Goal: Task Accomplishment & Management: Manage account settings

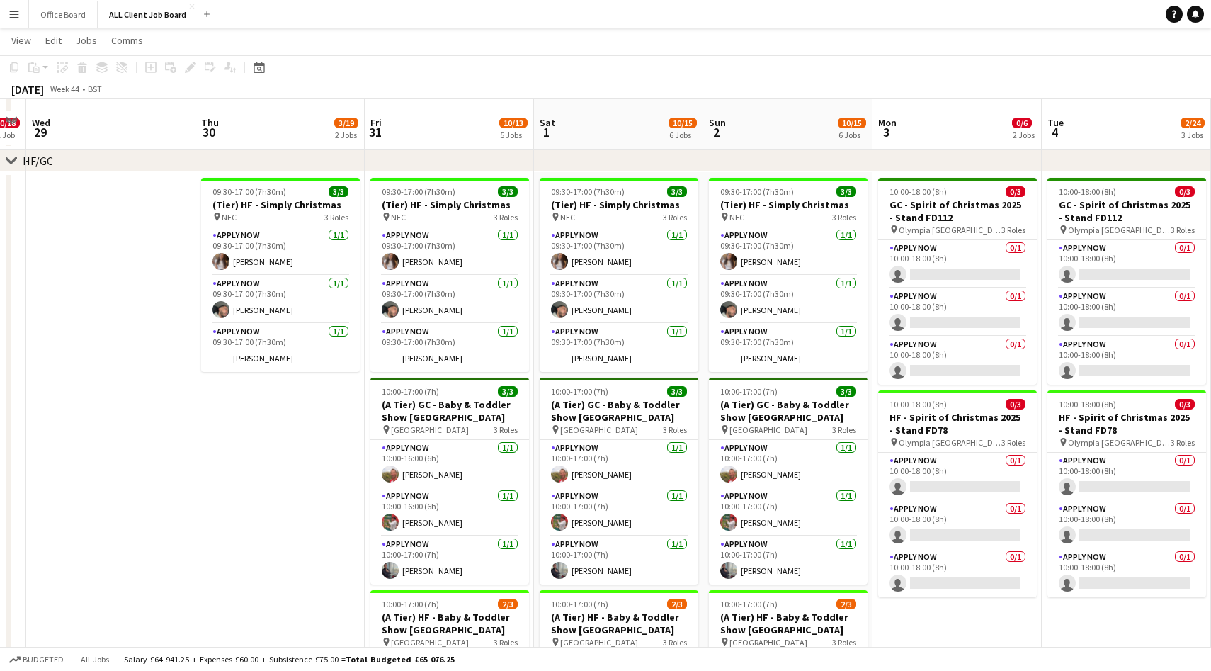
scroll to position [383, 0]
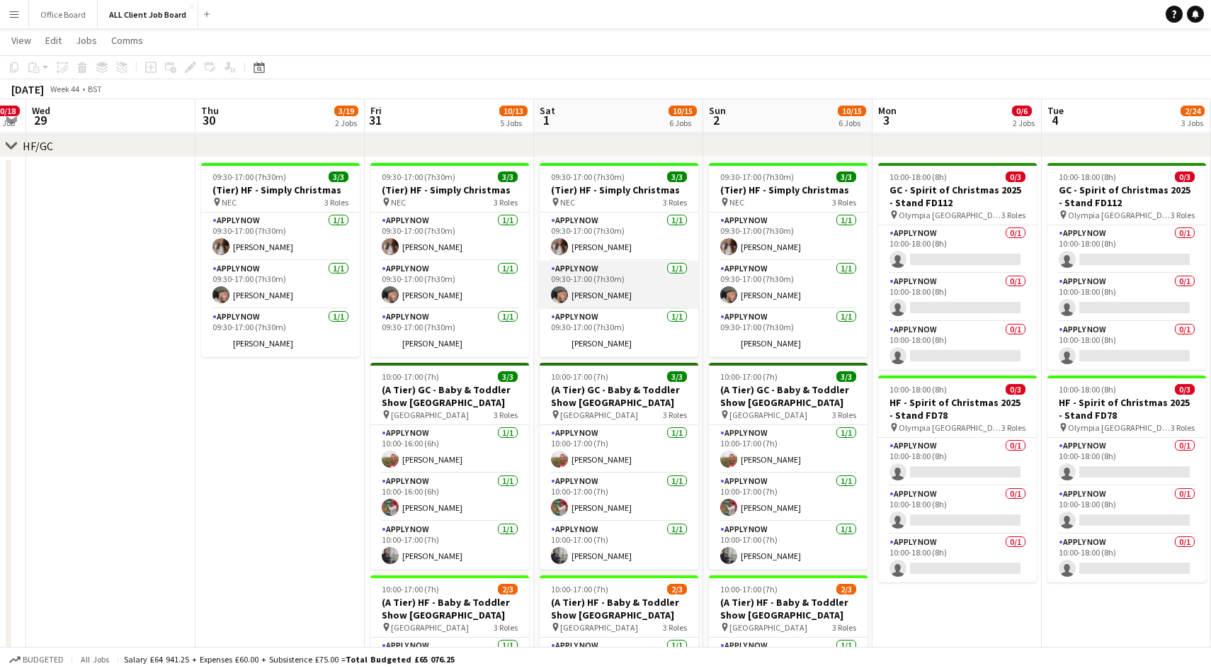
click at [627, 281] on app-card-role "APPLY NOW [DATE] 09:30-17:00 (7h30m) [PERSON_NAME]" at bounding box center [619, 285] width 159 height 48
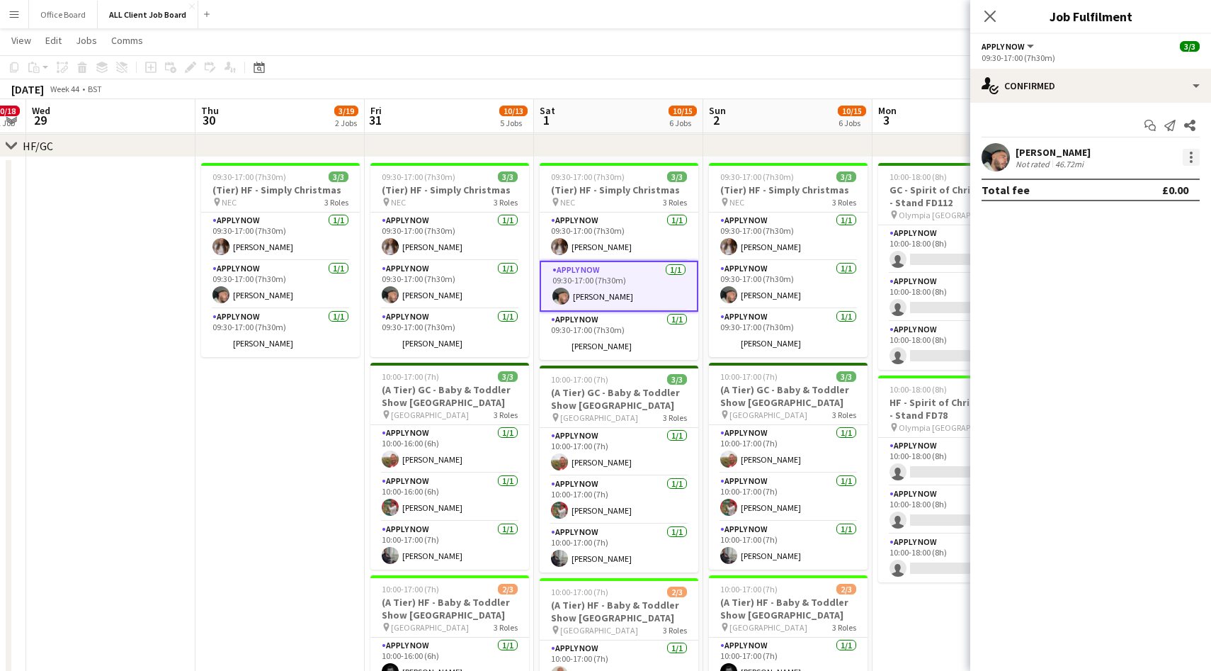
click at [1185, 155] on div at bounding box center [1191, 157] width 17 height 17
click at [1156, 223] on span "Switch crew" at bounding box center [1130, 217] width 60 height 12
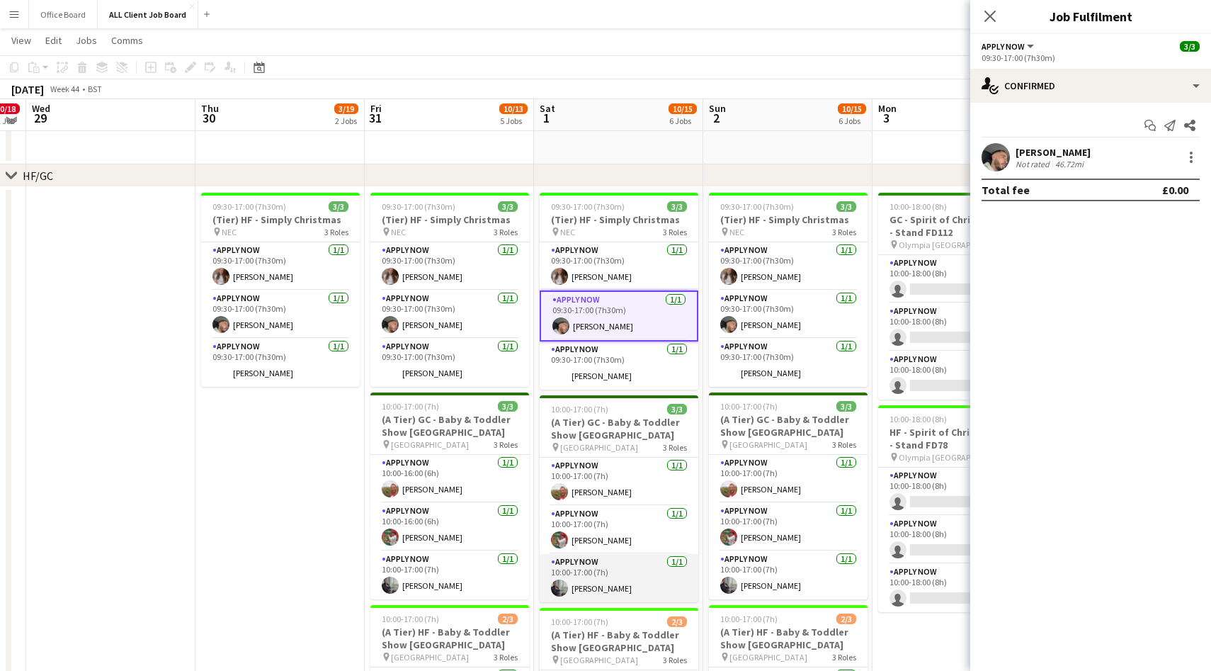
click at [603, 594] on app-card-role "APPLY NOW [DATE] 10:00-17:00 (7h) [PERSON_NAME]" at bounding box center [619, 578] width 159 height 48
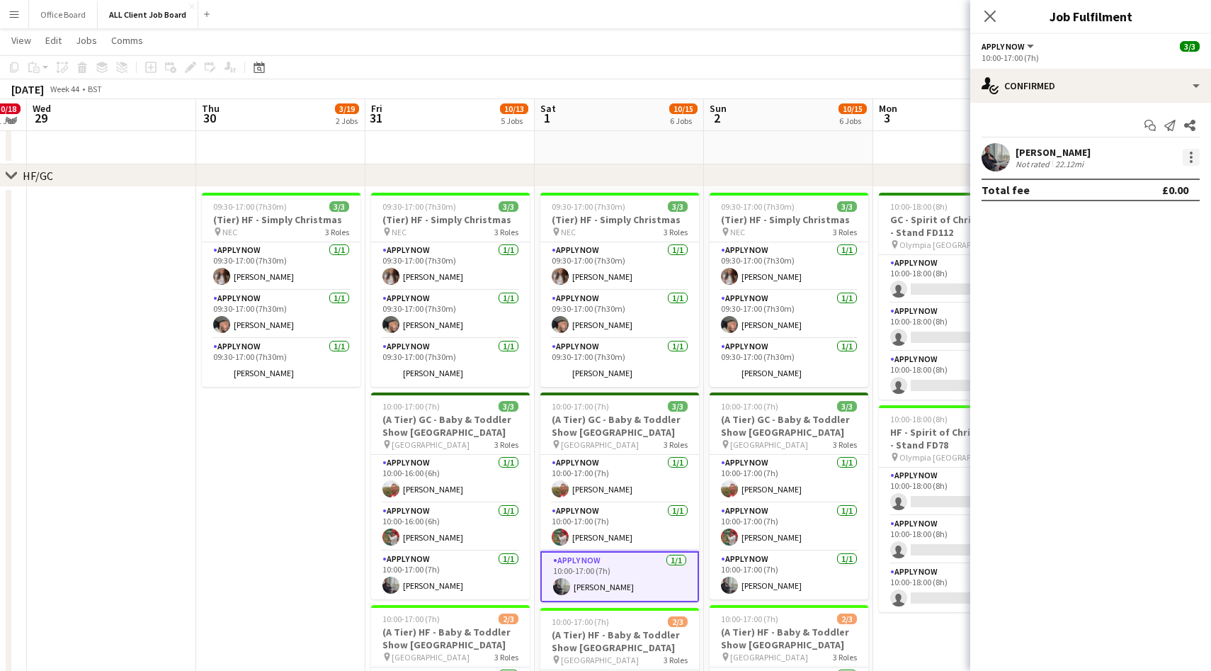
click at [1193, 156] on div at bounding box center [1191, 157] width 17 height 17
click at [1144, 211] on span "Switch with" at bounding box center [1128, 217] width 57 height 12
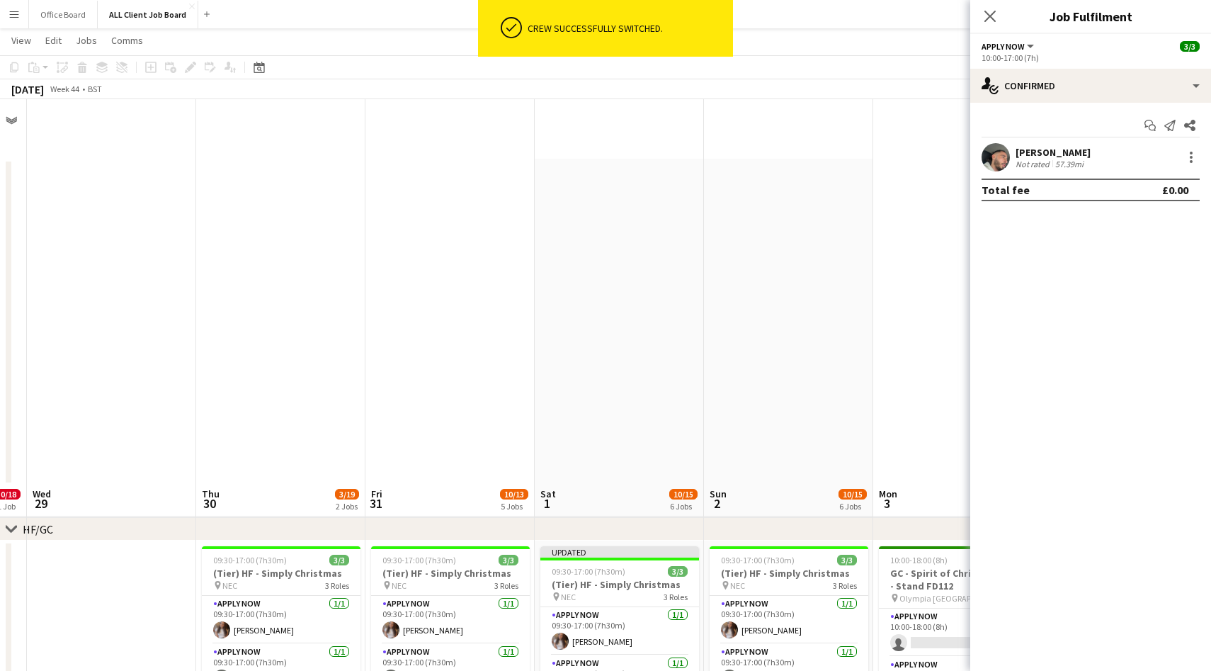
scroll to position [383, 0]
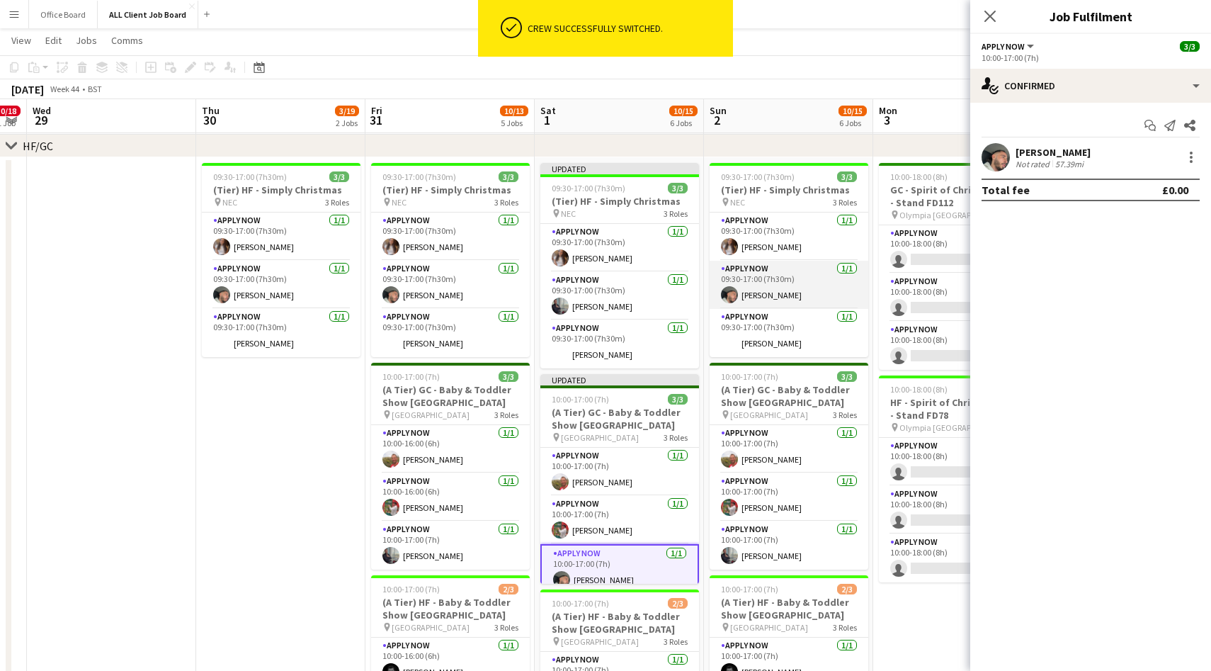
click at [804, 284] on app-card-role "APPLY NOW [DATE] 09:30-17:00 (7h30m) [PERSON_NAME]" at bounding box center [789, 285] width 159 height 48
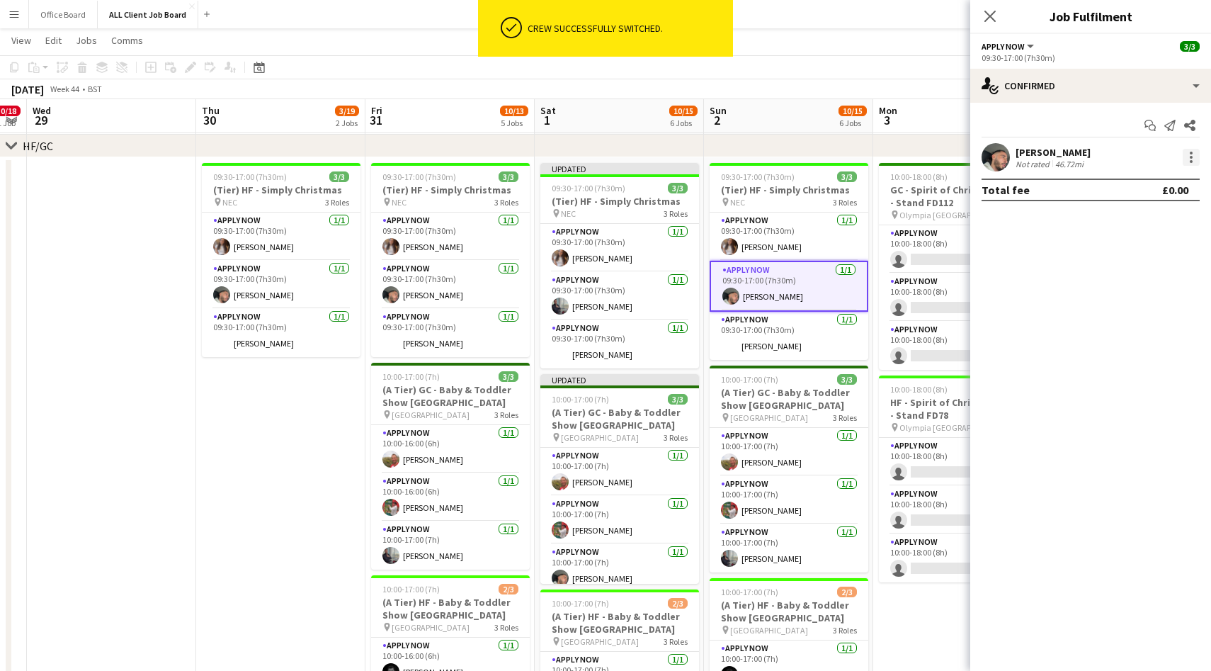
click at [1191, 154] on div at bounding box center [1191, 157] width 17 height 17
click at [1134, 212] on span "Switch crew" at bounding box center [1130, 217] width 60 height 12
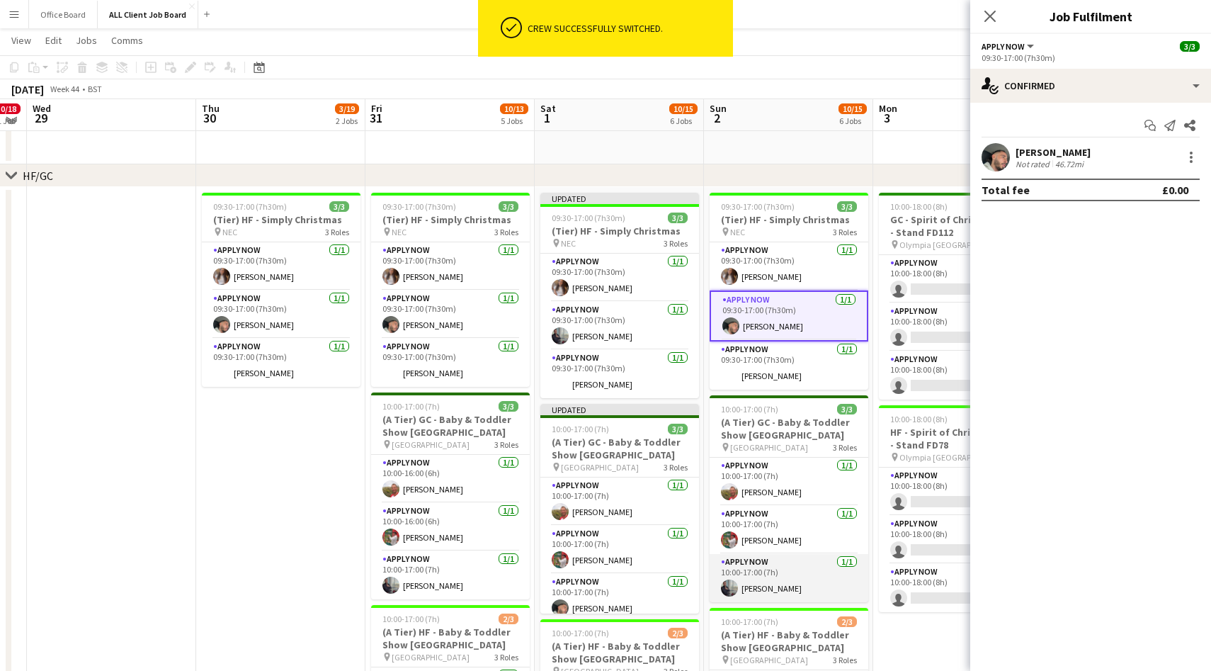
click at [758, 578] on app-card-role "APPLY NOW [DATE] 10:00-17:00 (7h) [PERSON_NAME]" at bounding box center [789, 578] width 159 height 48
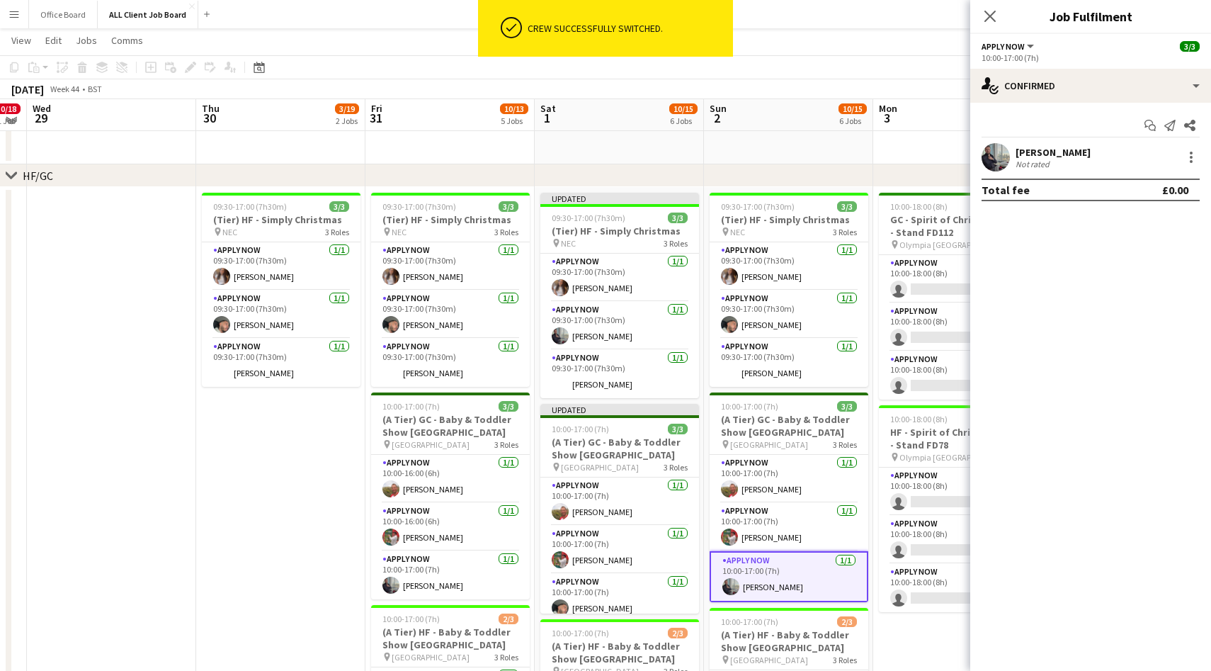
scroll to position [0, 649]
click at [1191, 152] on div at bounding box center [1191, 153] width 3 height 3
click at [1145, 213] on span "Switch with" at bounding box center [1128, 217] width 57 height 12
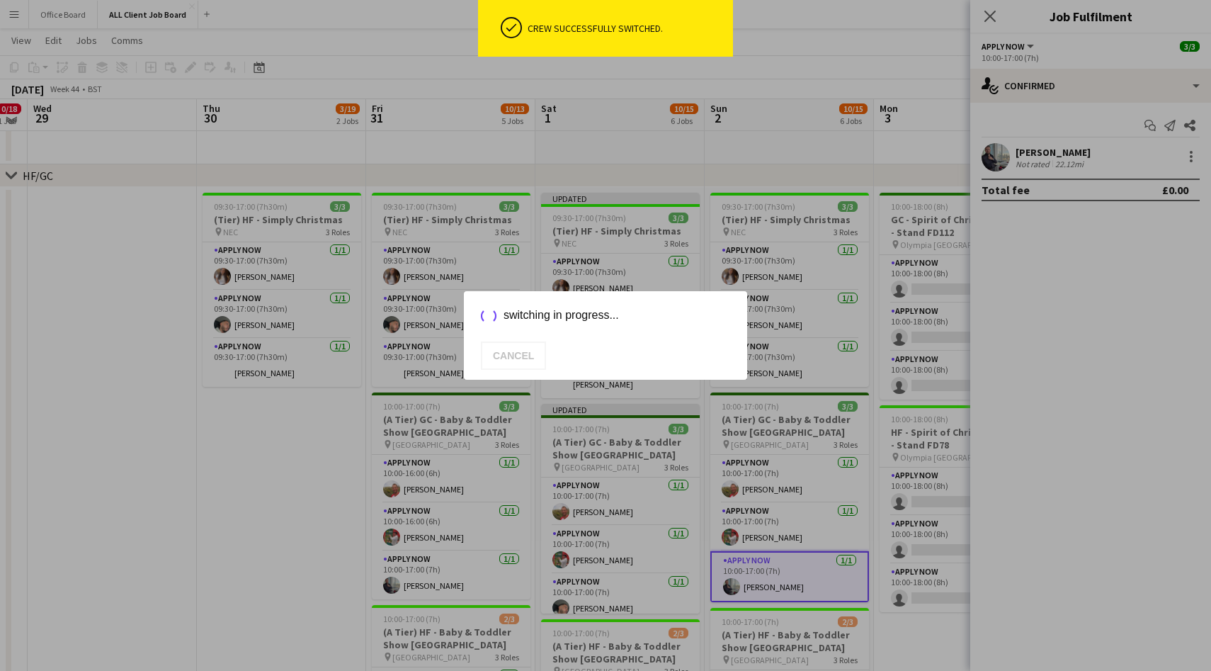
scroll to position [383, 0]
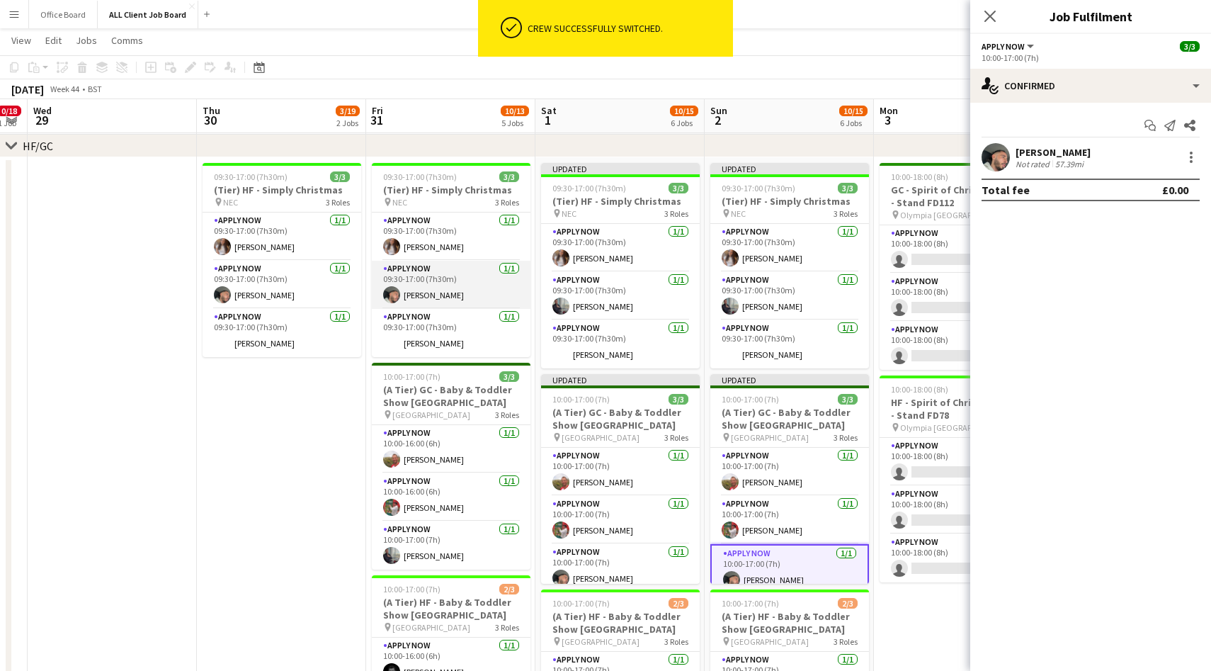
click at [453, 280] on app-card-role "APPLY NOW [DATE] 09:30-17:00 (7h30m) [PERSON_NAME]" at bounding box center [451, 285] width 159 height 48
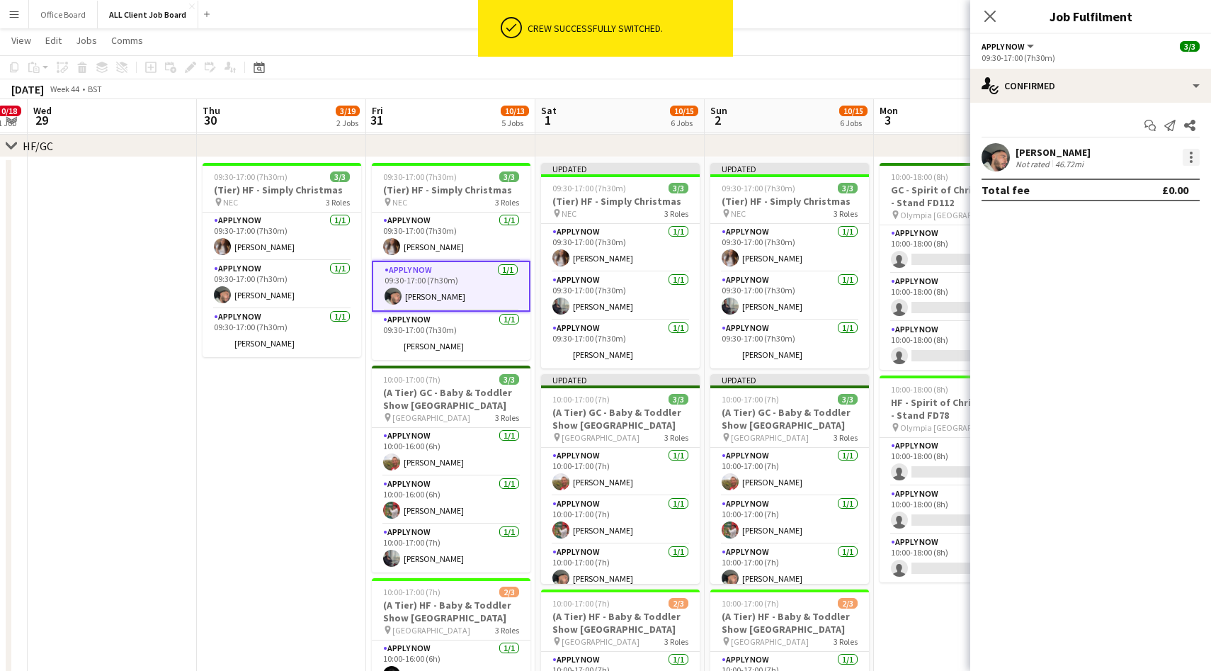
click at [1191, 156] on div at bounding box center [1191, 157] width 3 height 3
click at [1149, 213] on span "Switch crew" at bounding box center [1130, 217] width 60 height 12
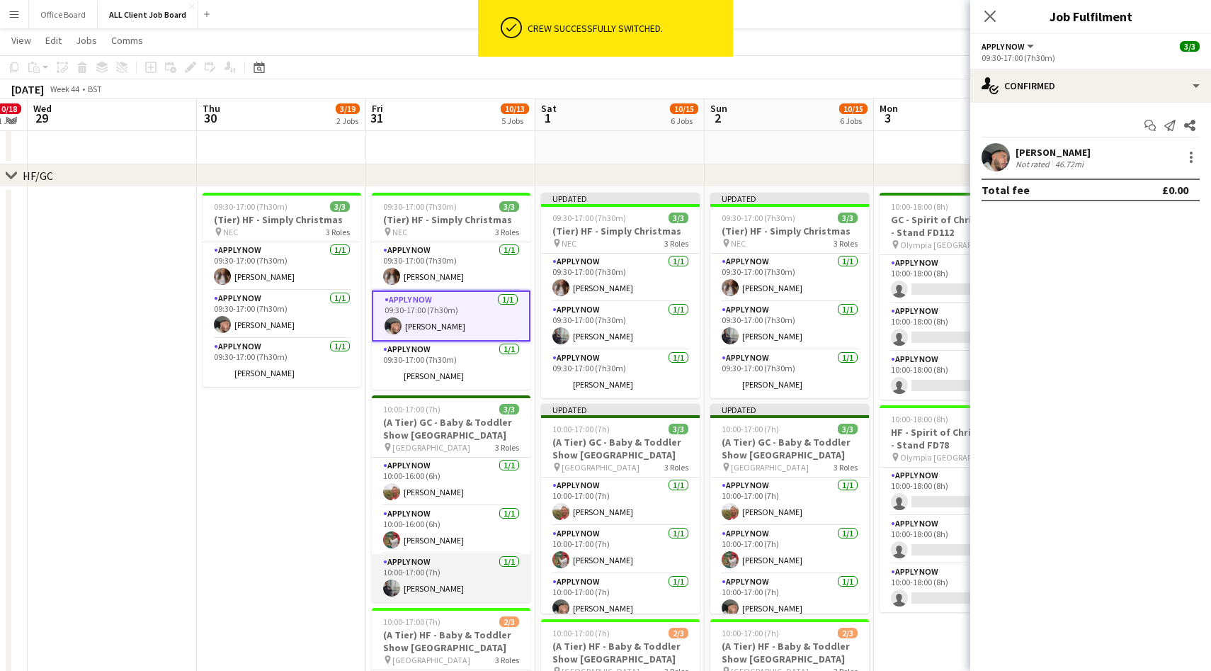
click at [422, 571] on app-card-role "APPLY NOW [DATE] 10:00-17:00 (7h) [PERSON_NAME]" at bounding box center [451, 578] width 159 height 48
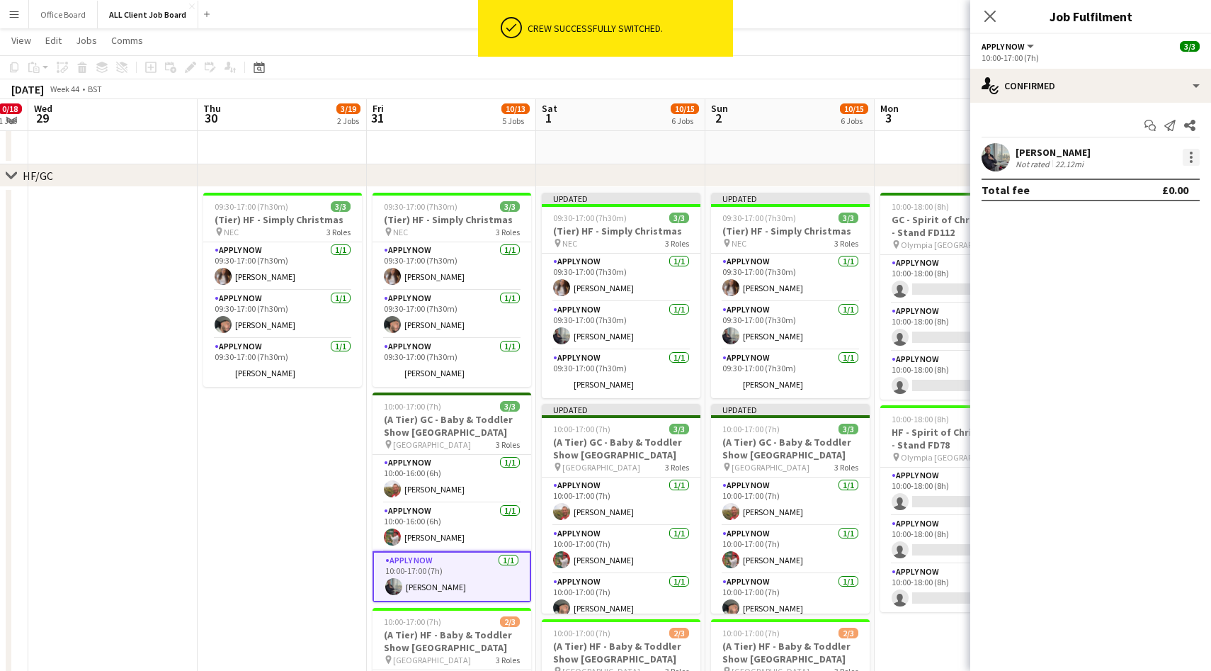
click at [1194, 159] on div at bounding box center [1191, 157] width 17 height 17
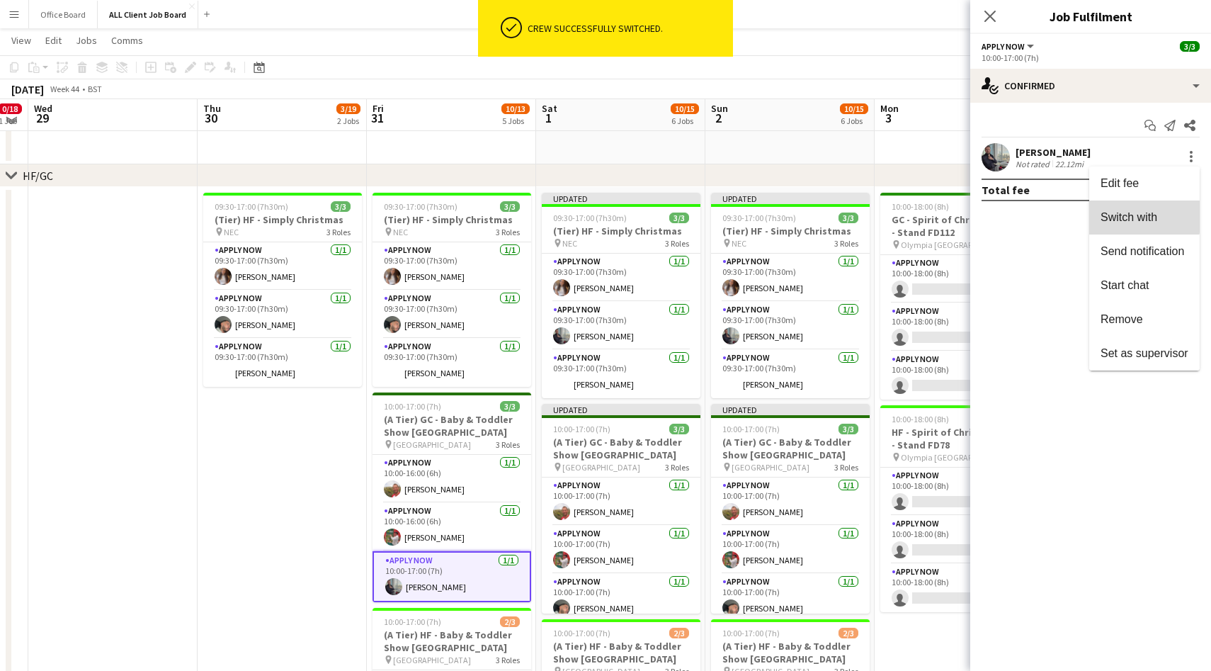
click at [1137, 216] on span "Switch with" at bounding box center [1128, 217] width 57 height 12
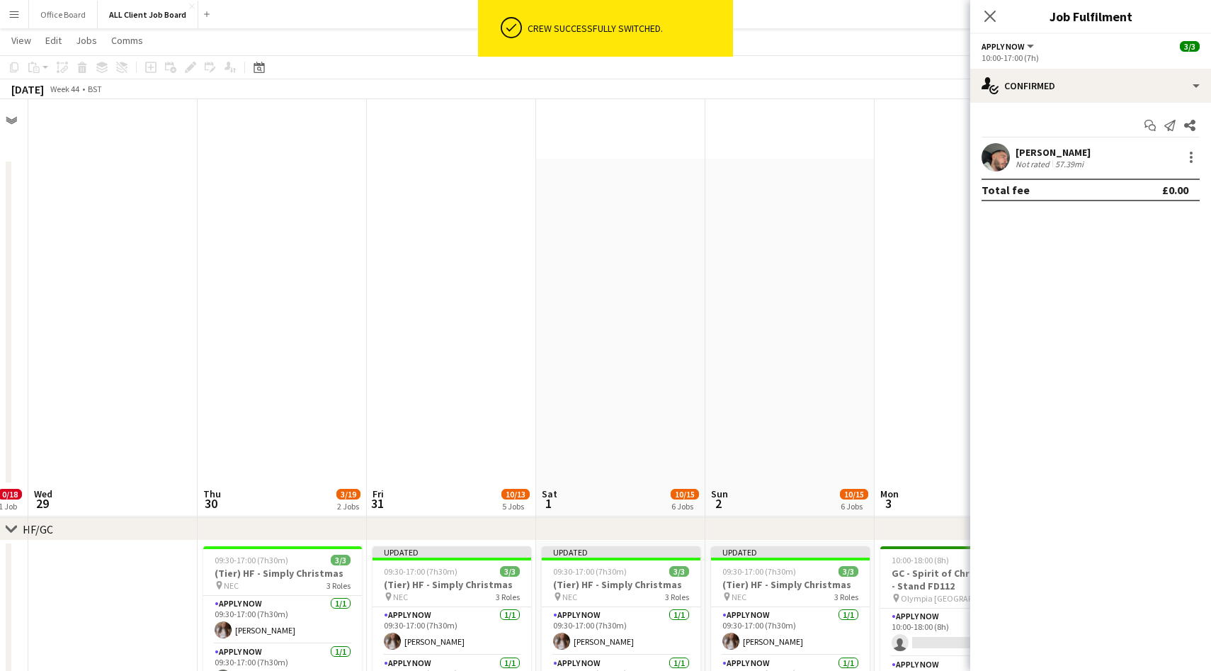
scroll to position [383, 0]
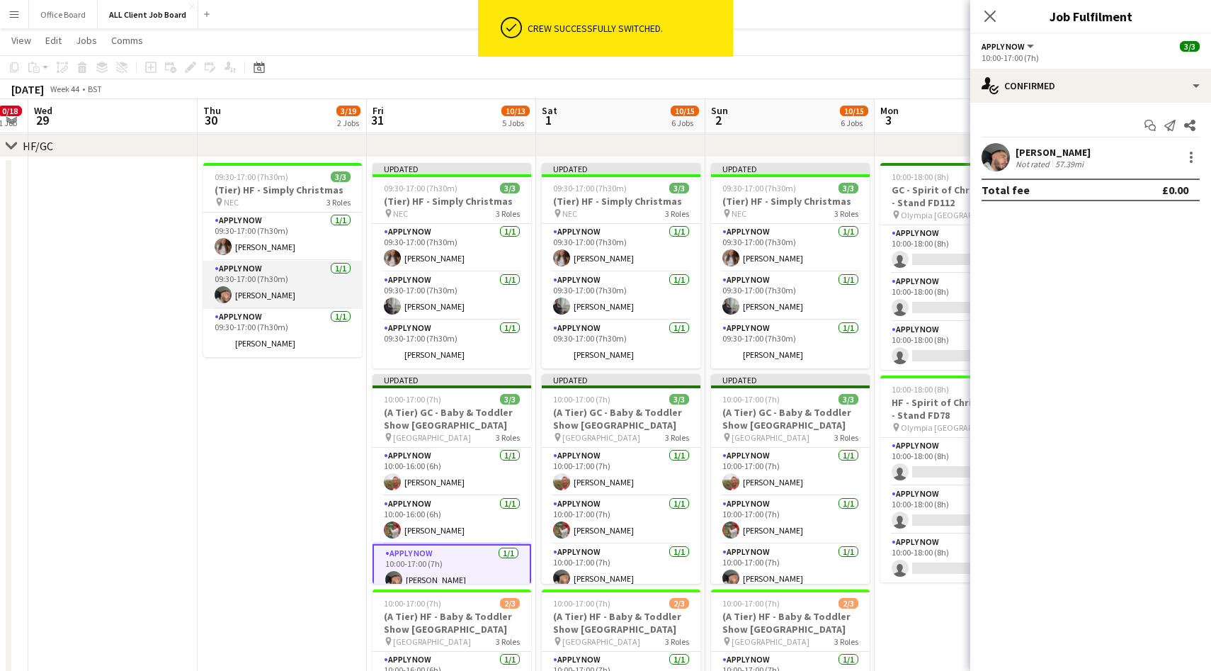
click at [297, 293] on app-card-role "APPLY NOW [DATE] 09:30-17:00 (7h30m) [PERSON_NAME]" at bounding box center [282, 285] width 159 height 48
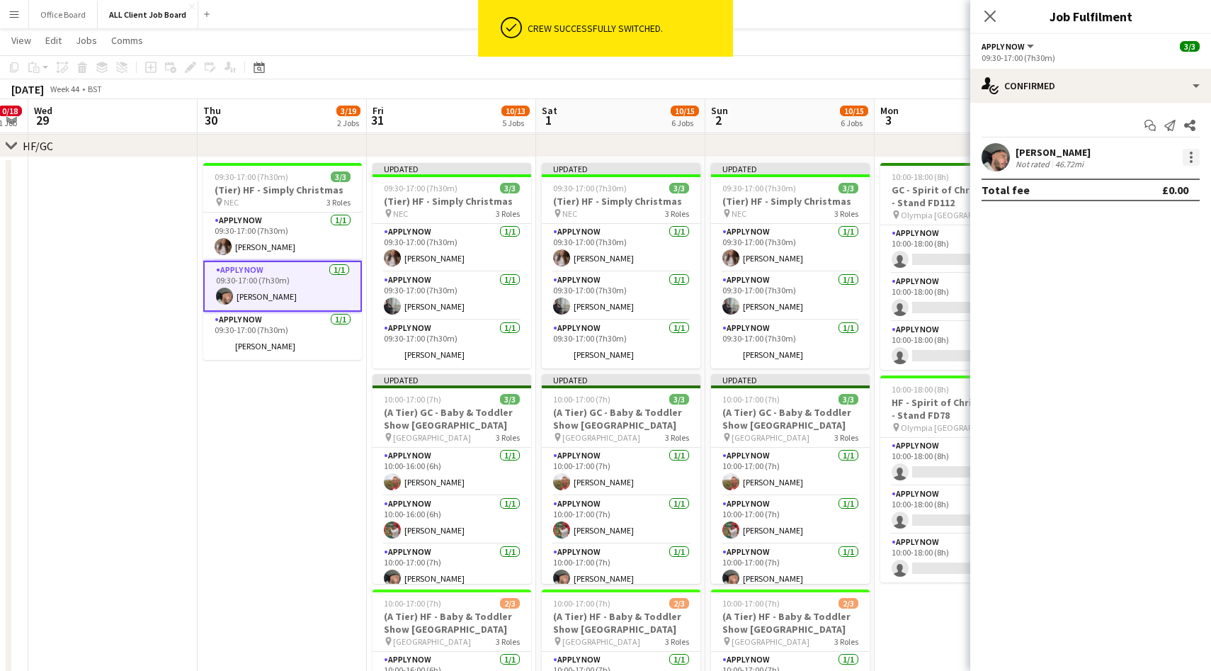
click at [1190, 157] on div at bounding box center [1191, 157] width 3 height 3
click at [1126, 316] on span "Remove" at bounding box center [1121, 319] width 42 height 12
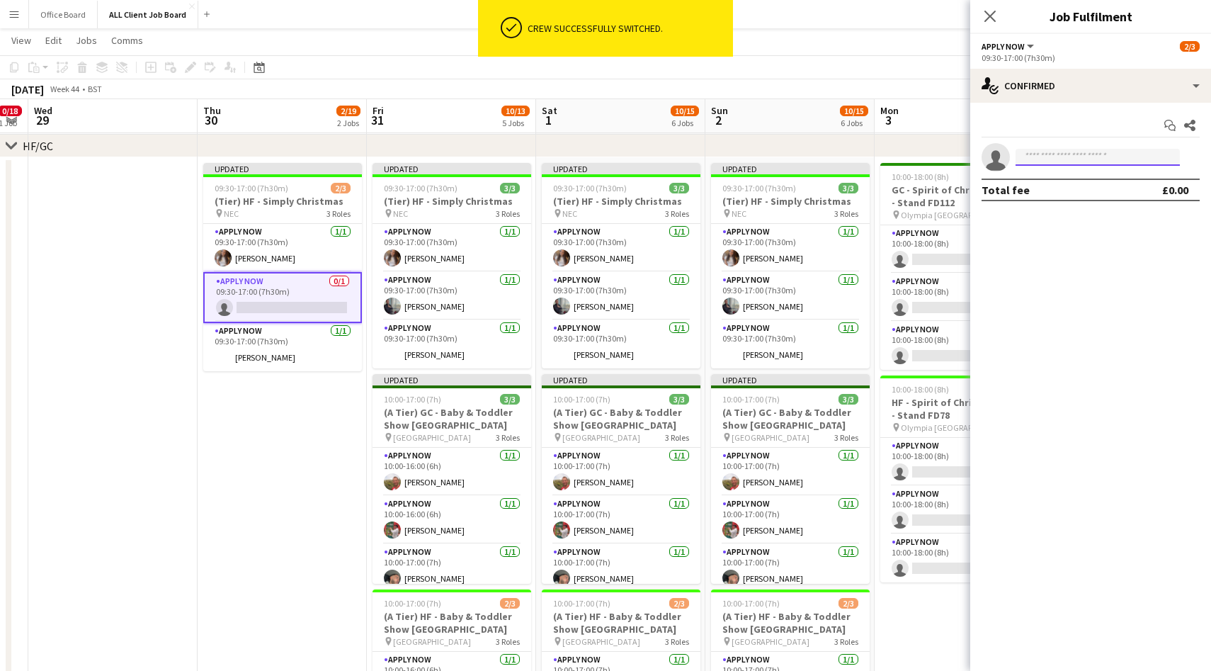
click at [1063, 153] on input at bounding box center [1097, 157] width 164 height 17
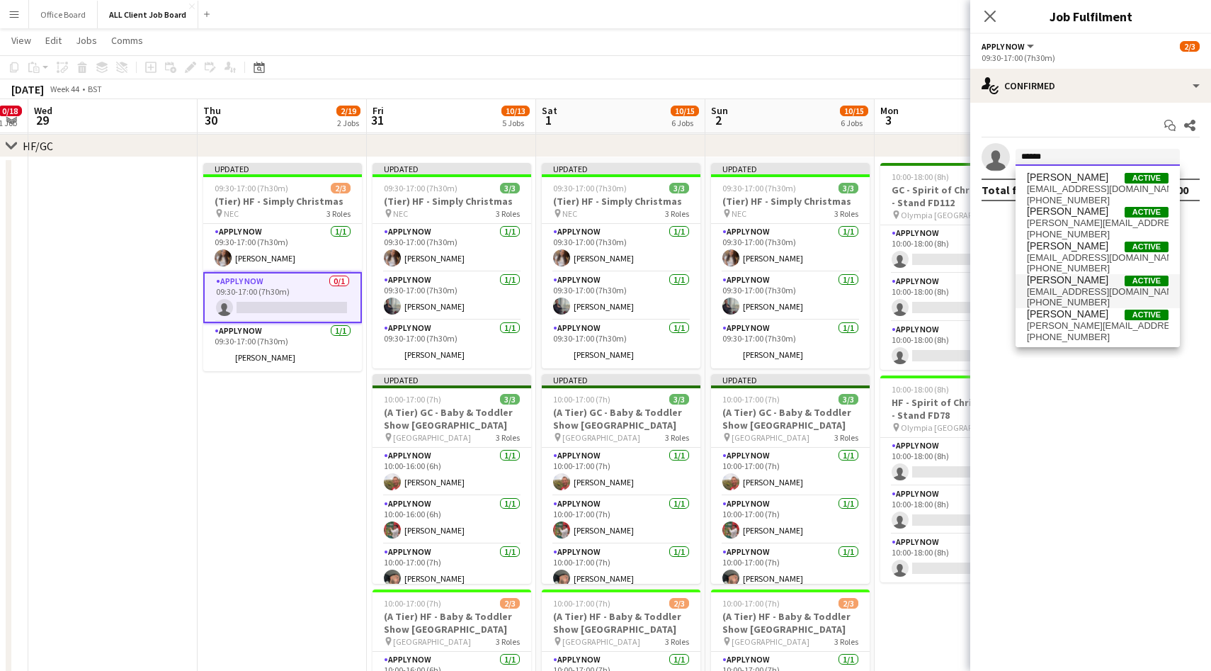
type input "******"
click at [1079, 274] on span "[PERSON_NAME]" at bounding box center [1067, 280] width 81 height 12
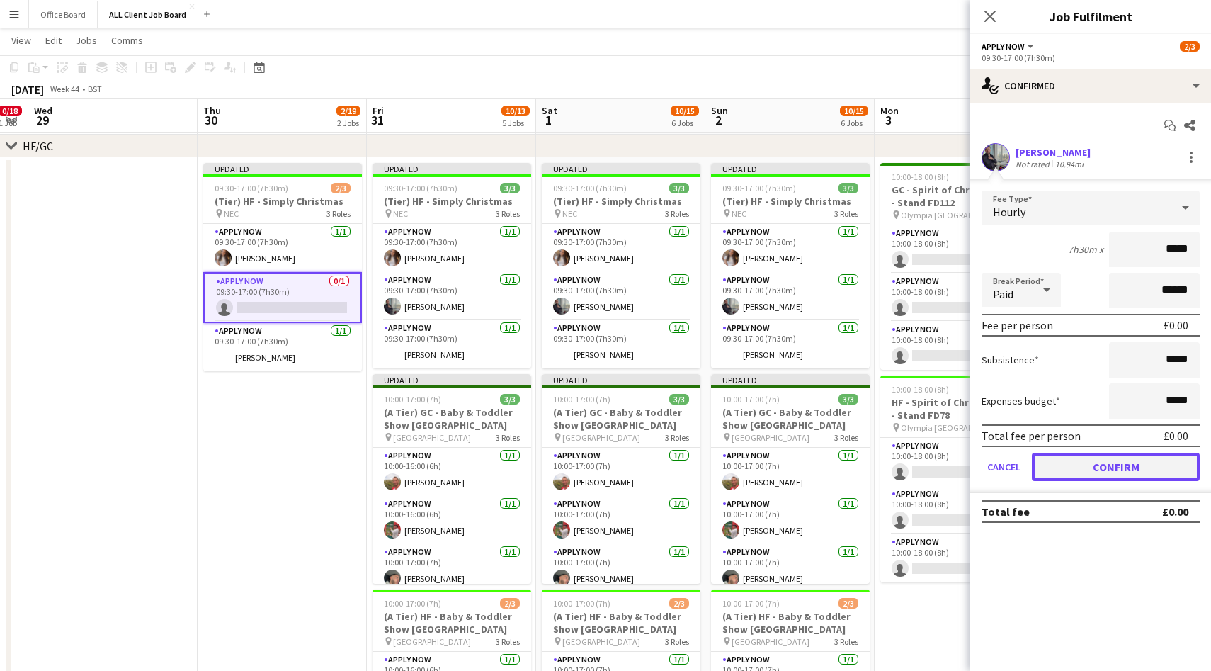
click at [1126, 456] on button "Confirm" at bounding box center [1116, 466] width 168 height 28
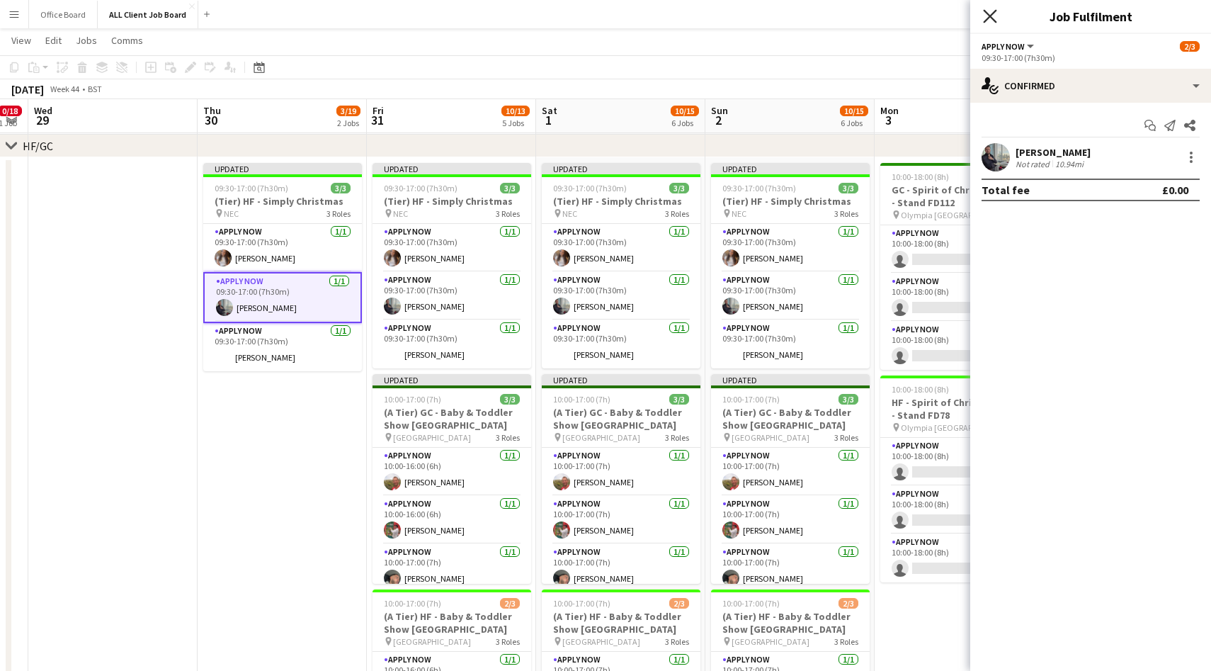
click at [986, 15] on icon "Close pop-in" at bounding box center [989, 15] width 13 height 13
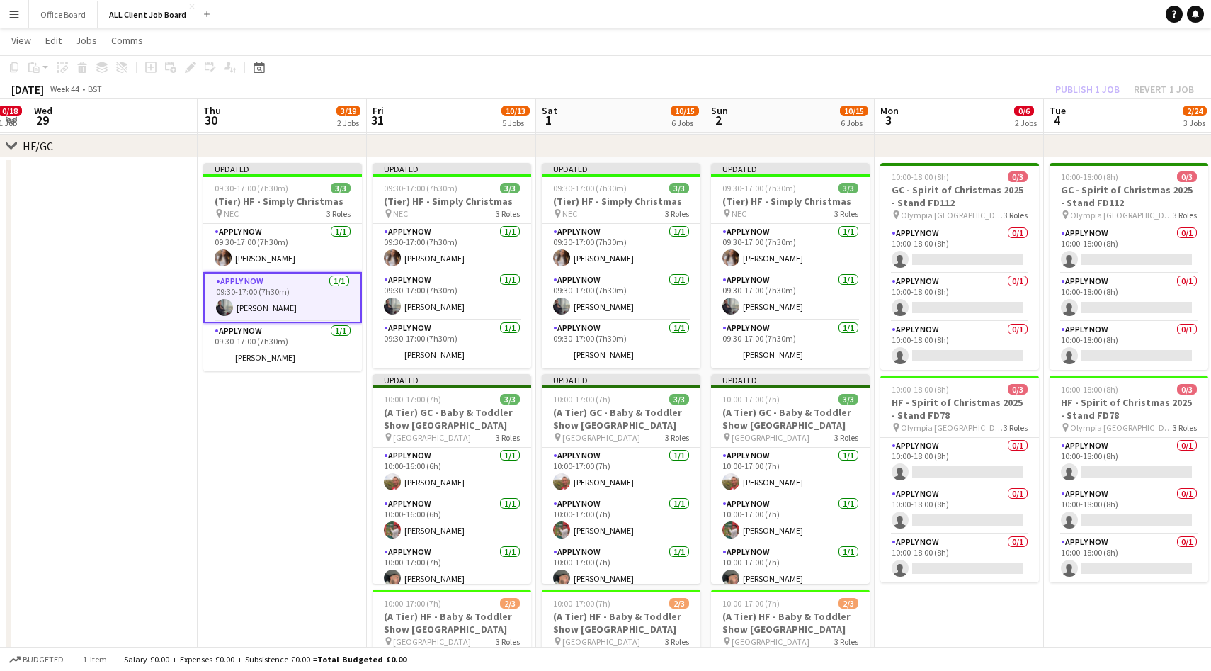
click at [1080, 96] on div "Publish 1 job Revert 1 job" at bounding box center [1124, 89] width 173 height 18
click at [1080, 96] on button "Publish 1 job" at bounding box center [1087, 89] width 76 height 18
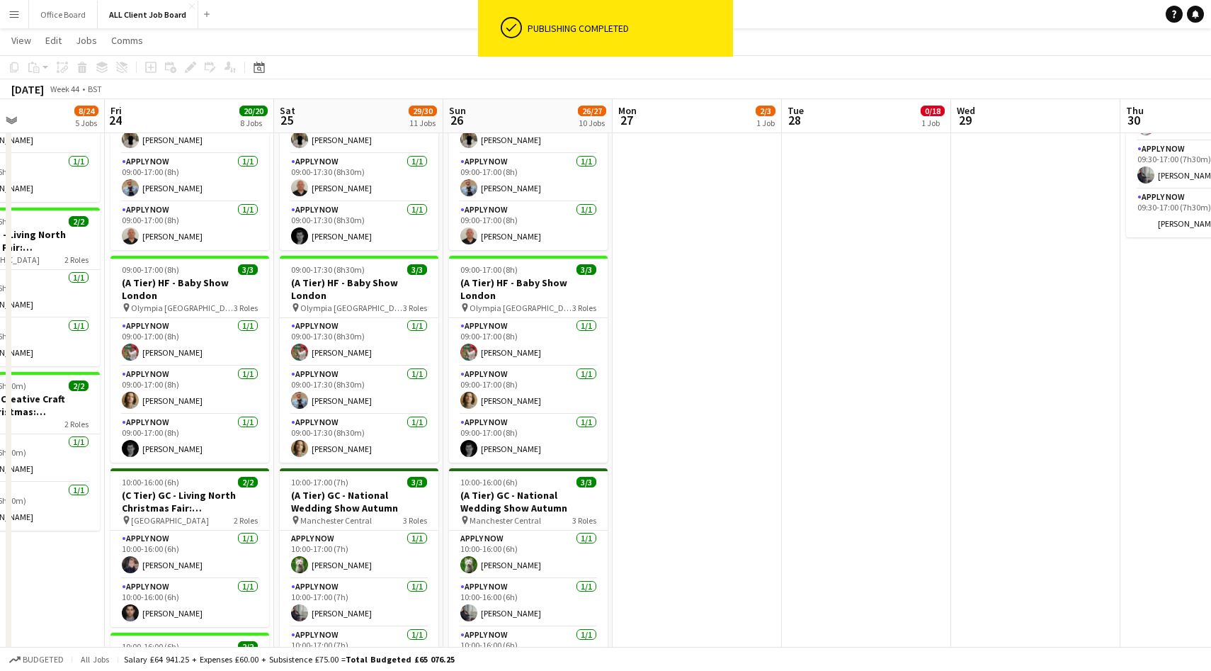
scroll to position [0, 440]
